Goal: Navigation & Orientation: Find specific page/section

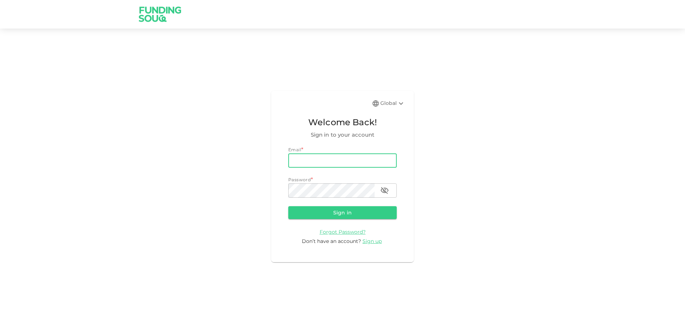
click at [329, 161] on input "email" at bounding box center [342, 160] width 108 height 14
type input "[EMAIL_ADDRESS][DOMAIN_NAME]"
click at [338, 216] on button "Sign in" at bounding box center [342, 212] width 108 height 13
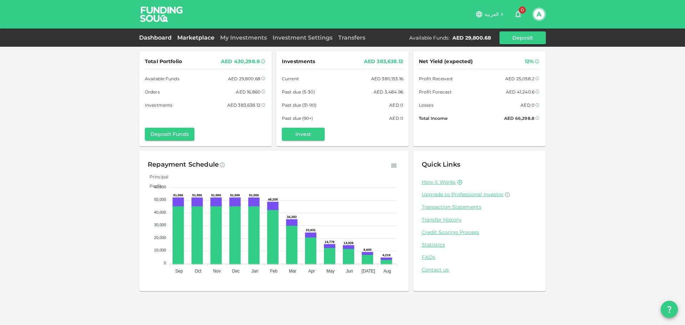
click at [209, 38] on link "Marketplace" at bounding box center [195, 37] width 43 height 7
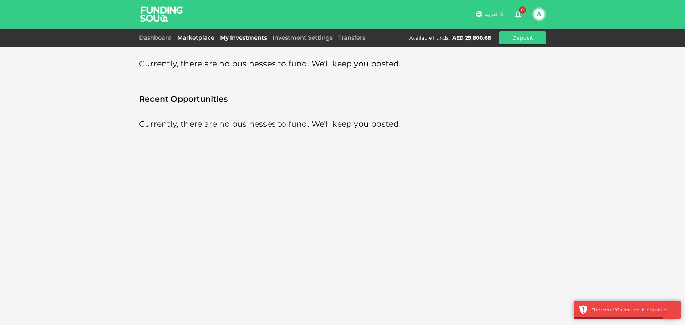
click at [225, 38] on link "My Investments" at bounding box center [243, 37] width 52 height 7
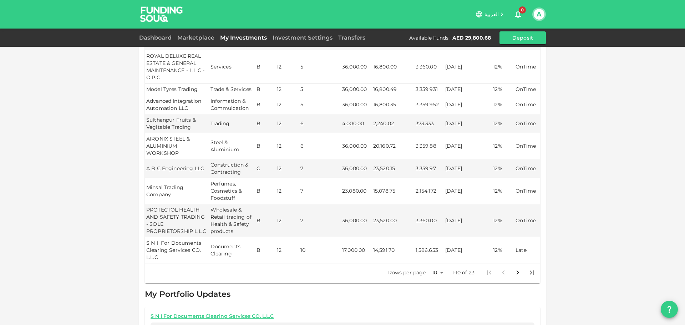
scroll to position [139, 0]
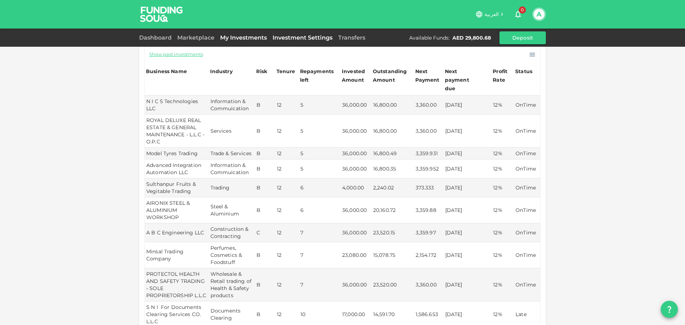
click at [285, 36] on link "Investment Settings" at bounding box center [303, 37] width 66 height 7
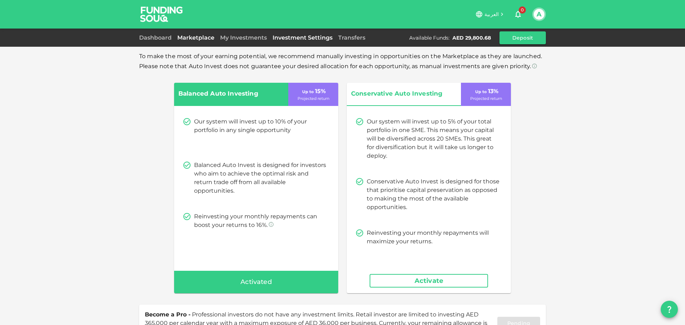
click at [207, 40] on link "Marketplace" at bounding box center [195, 37] width 43 height 7
